Goal: Find specific page/section: Find specific page/section

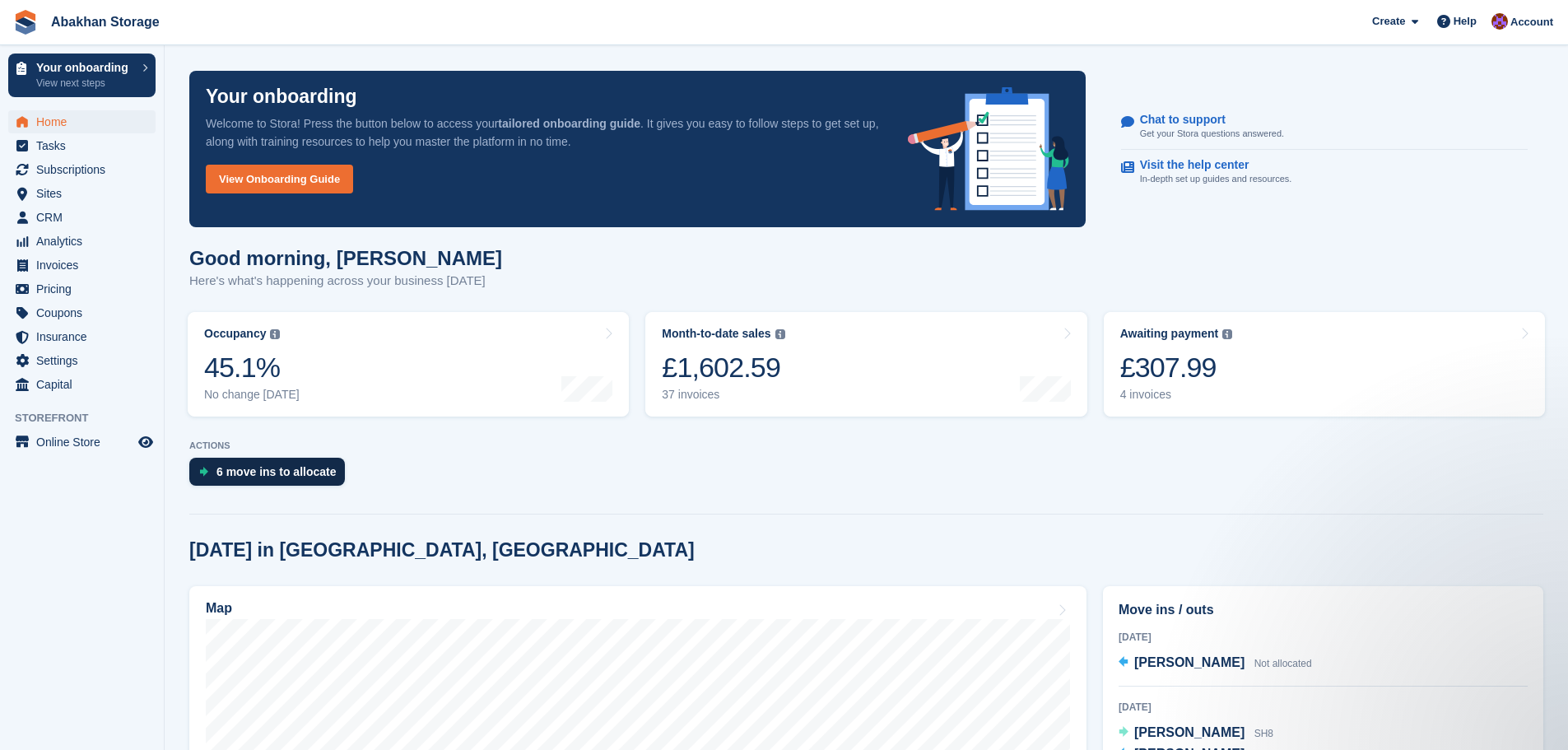
click at [282, 467] on div "6 move ins to allocate" at bounding box center [277, 471] width 120 height 14
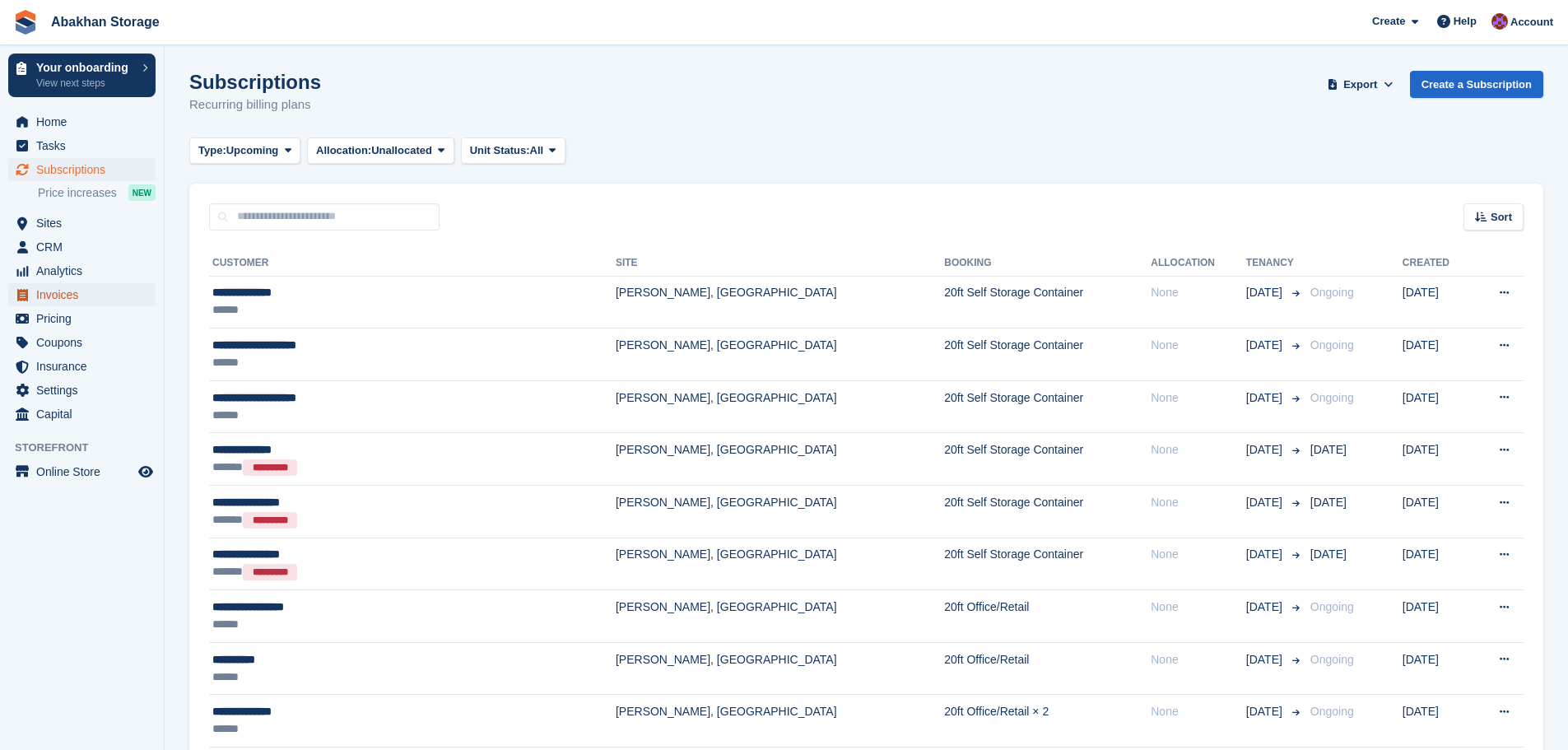
click at [71, 298] on span "Invoices" at bounding box center [85, 295] width 99 height 23
